Goal: Task Accomplishment & Management: Use online tool/utility

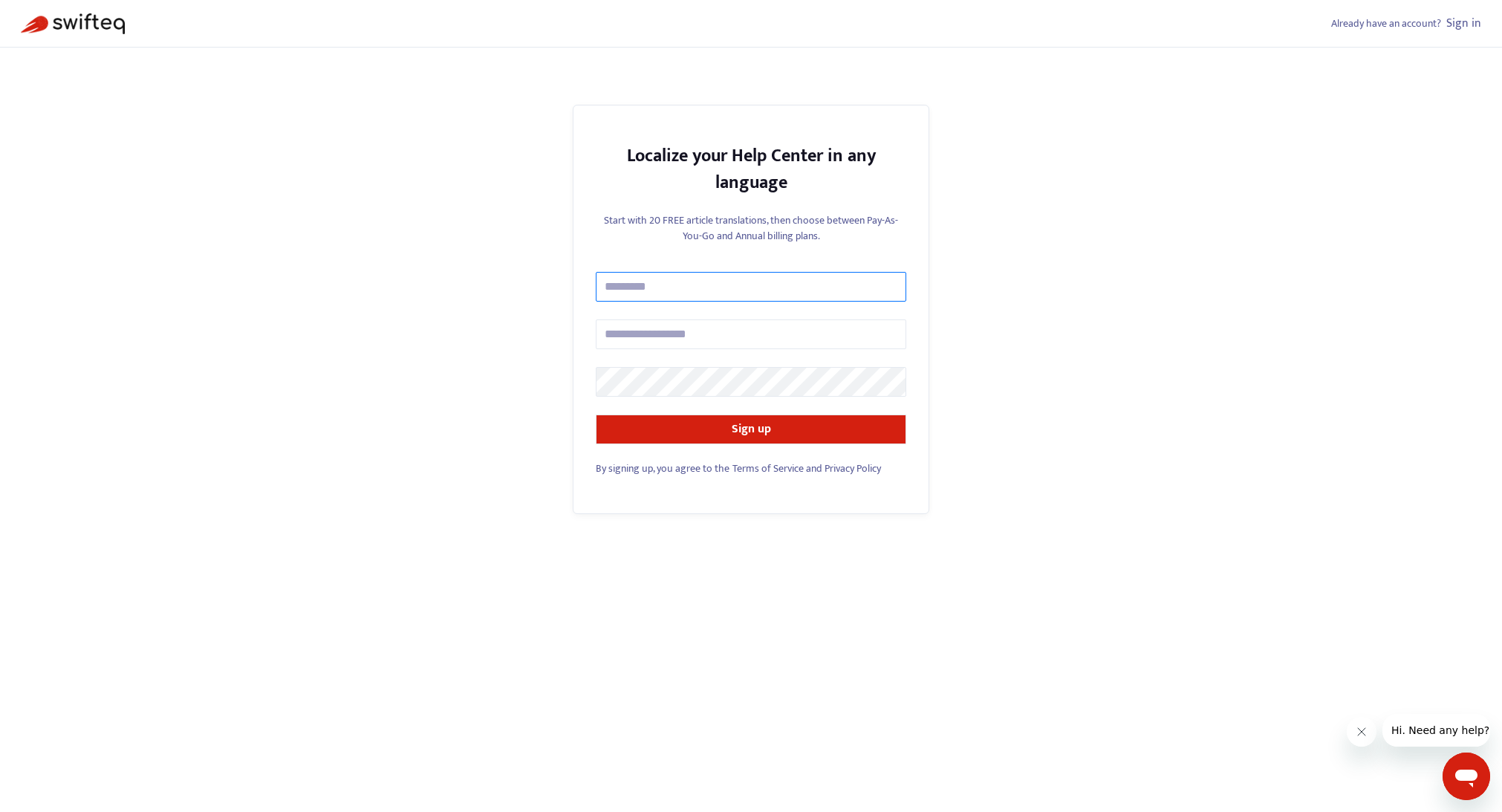
click at [701, 283] on input "text" at bounding box center [751, 286] width 310 height 29
click at [1468, 17] on link "Sign in" at bounding box center [1464, 23] width 35 height 20
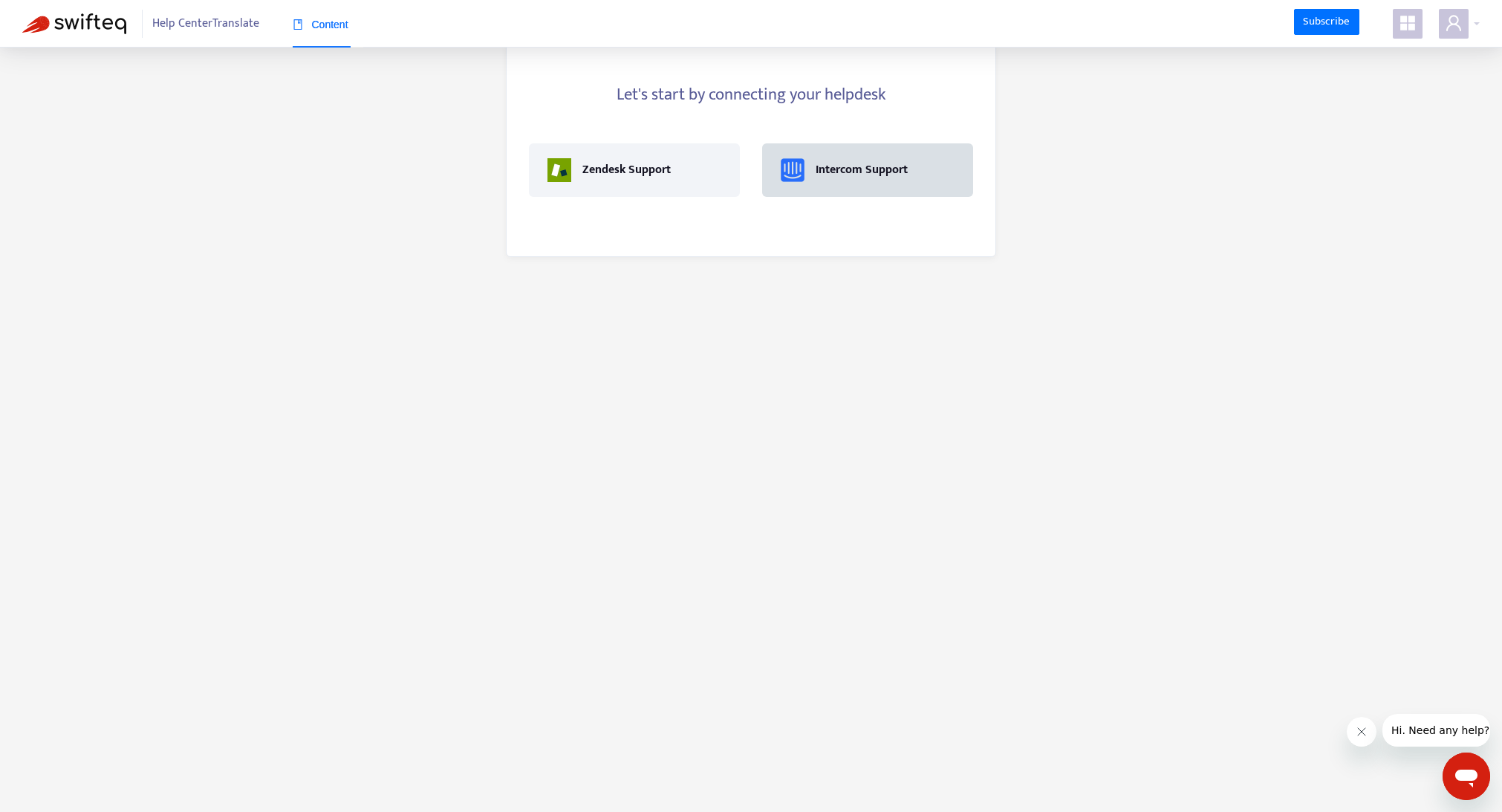
click at [912, 173] on div "Intercom Support" at bounding box center [867, 170] width 173 height 24
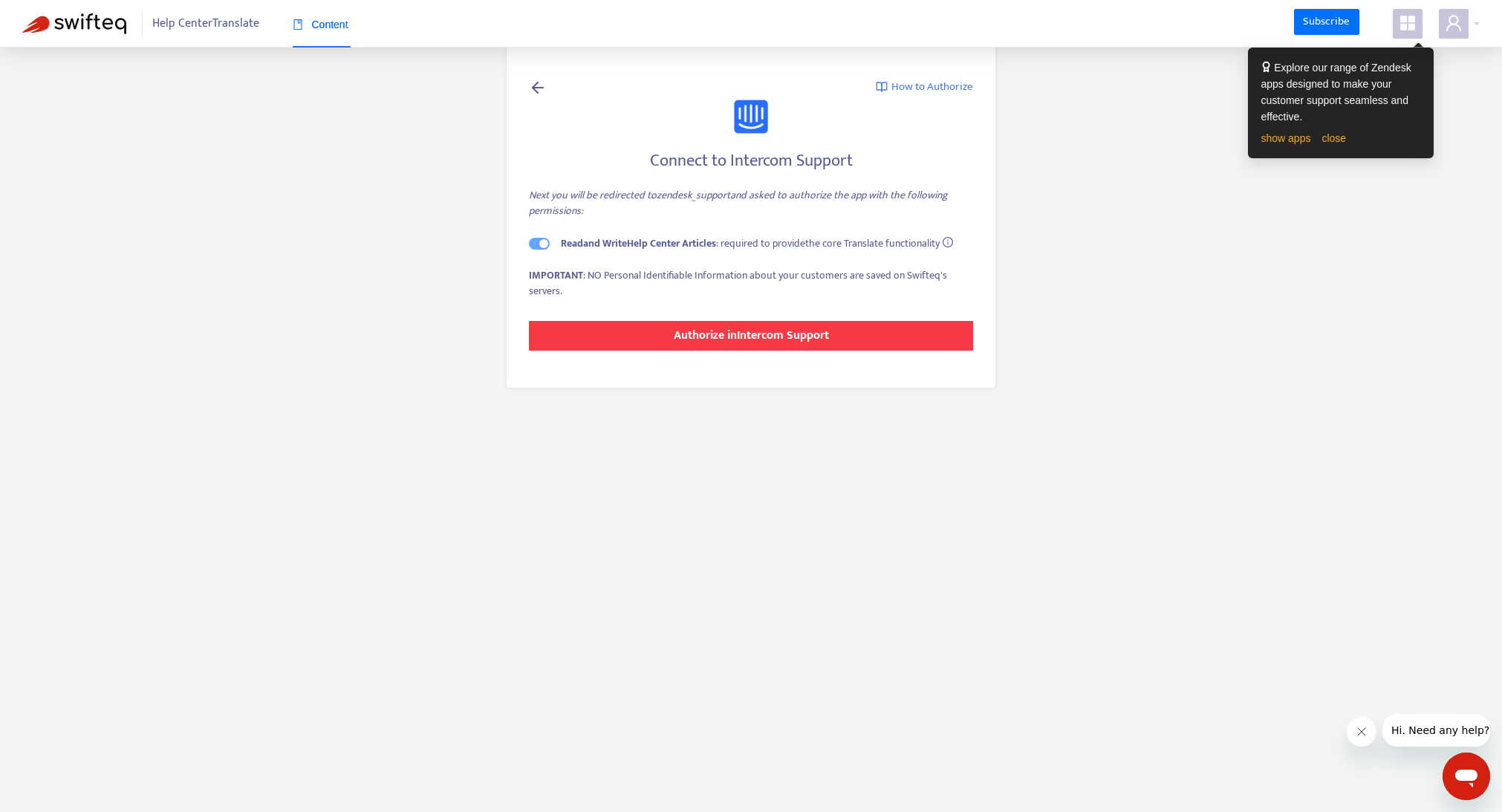
click at [821, 336] on strong "Authorize in Intercom Support" at bounding box center [751, 335] width 155 height 20
